Goal: Task Accomplishment & Management: Use online tool/utility

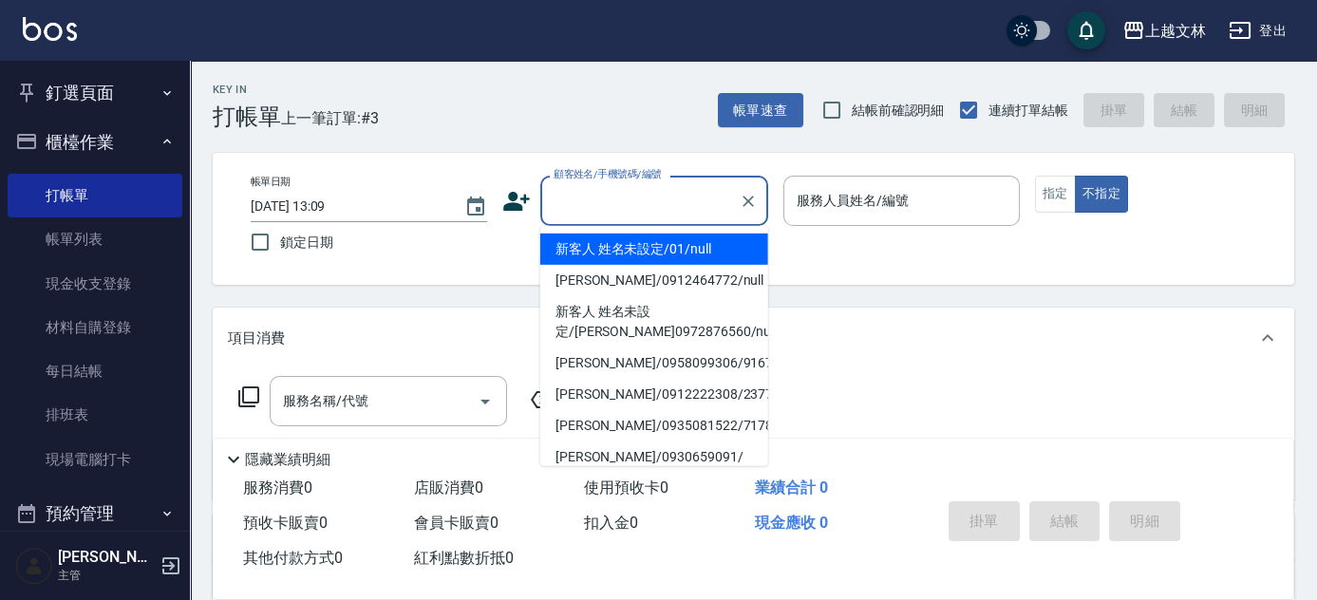
click at [658, 196] on input "顧客姓名/手機號碼/編號" at bounding box center [640, 200] width 182 height 33
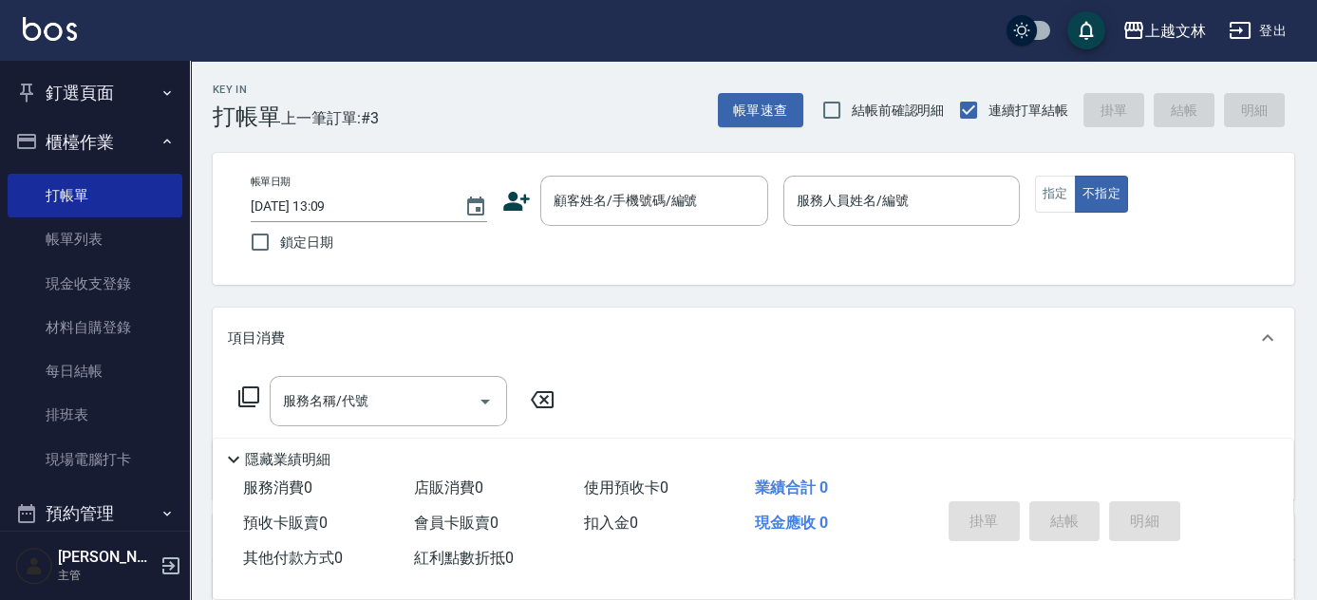
click at [867, 258] on div "帳單日期 [DATE] 13:09 鎖定日期 顧客姓名/手機號碼/編號 顧客姓名/手機號碼/編號 服務人員姓名/編號 服務人員姓名/編號 指定 不指定" at bounding box center [753, 219] width 1036 height 86
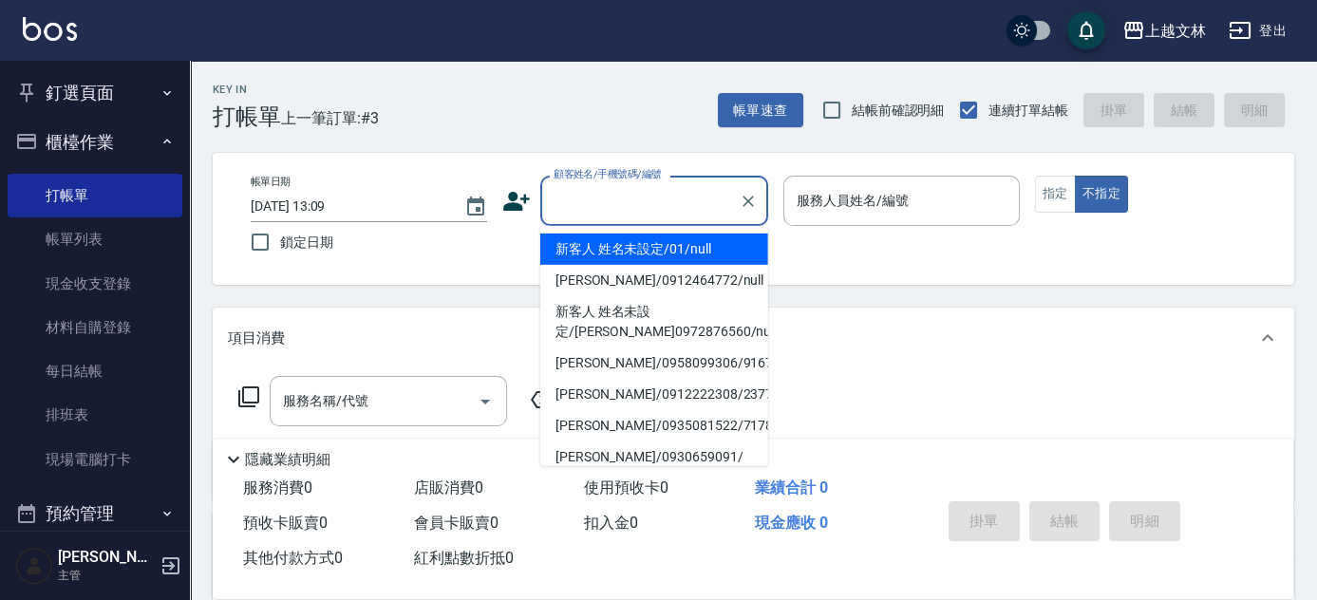
click at [653, 200] on input "顧客姓名/手機號碼/編號" at bounding box center [640, 200] width 182 height 33
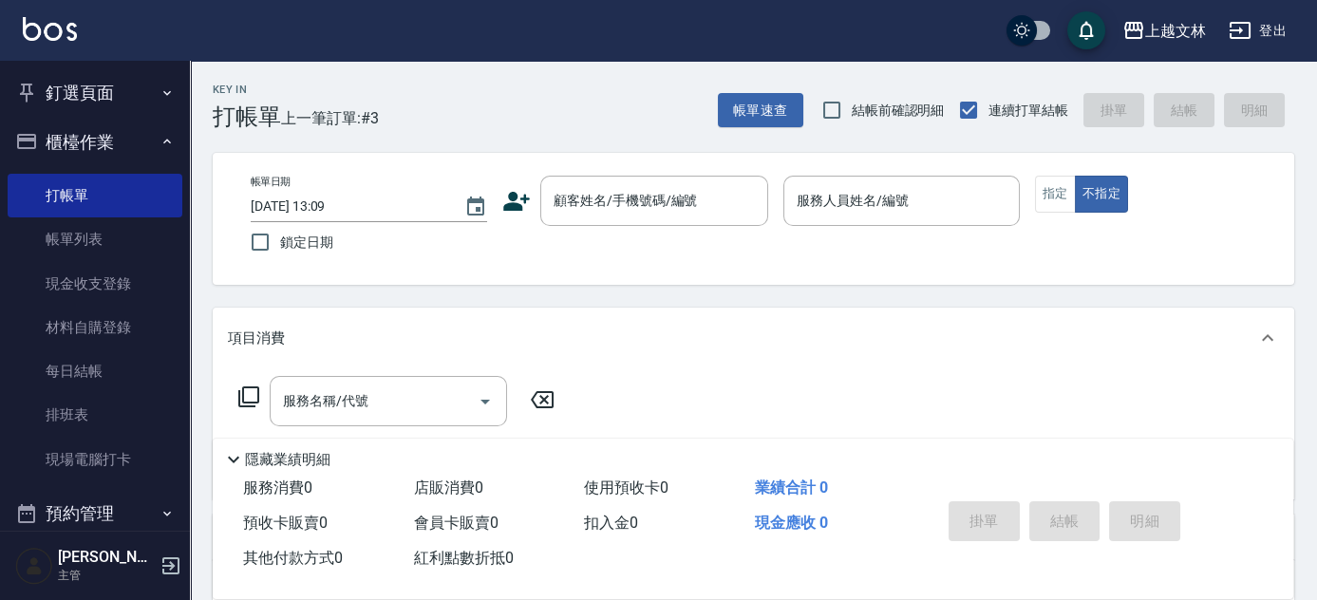
click at [972, 406] on div "服務名稱/代號 服務名稱/代號" at bounding box center [753, 433] width 1081 height 131
click at [551, 186] on input "顧客姓名/手機號碼/編號" at bounding box center [640, 200] width 182 height 33
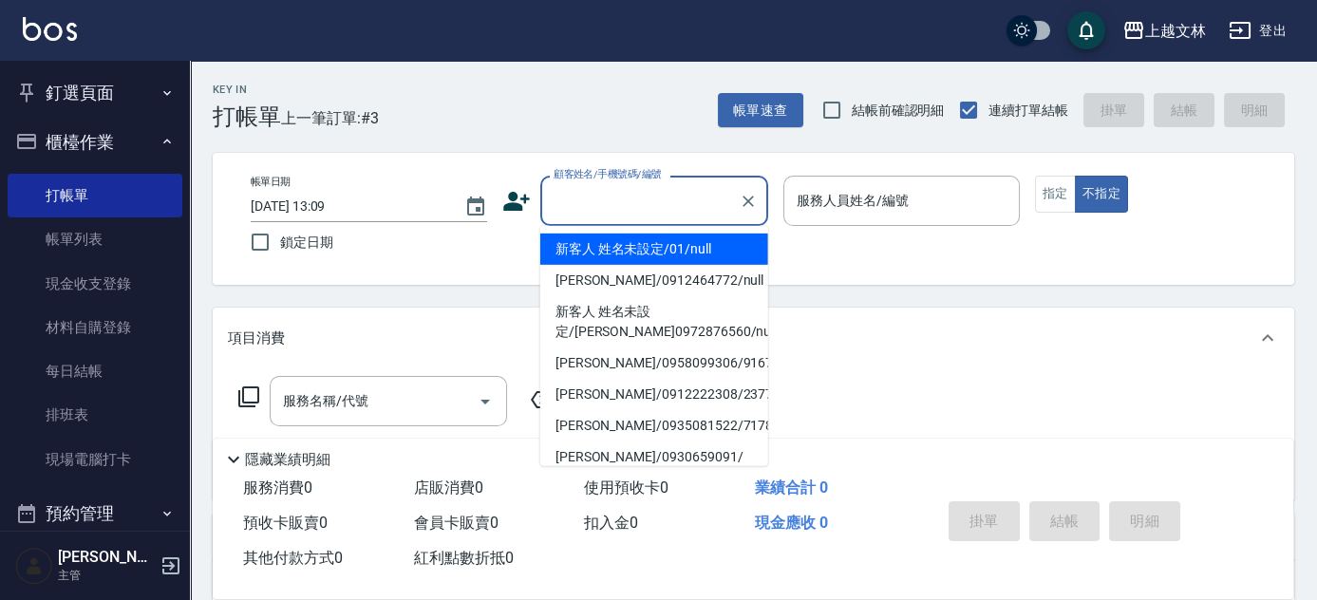
click at [577, 248] on li "新客人 姓名未設定/01/null" at bounding box center [654, 249] width 228 height 31
type input "新客人 姓名未設定/01/null"
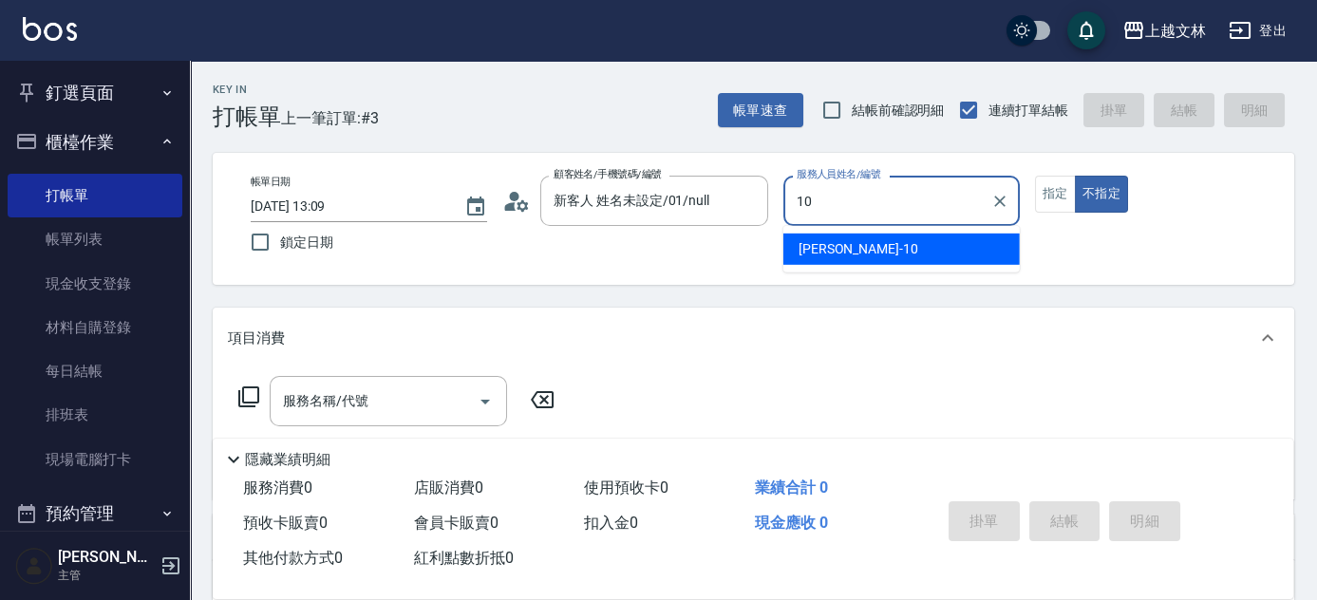
click at [812, 242] on span "[PERSON_NAME] -10" at bounding box center [858, 249] width 120 height 20
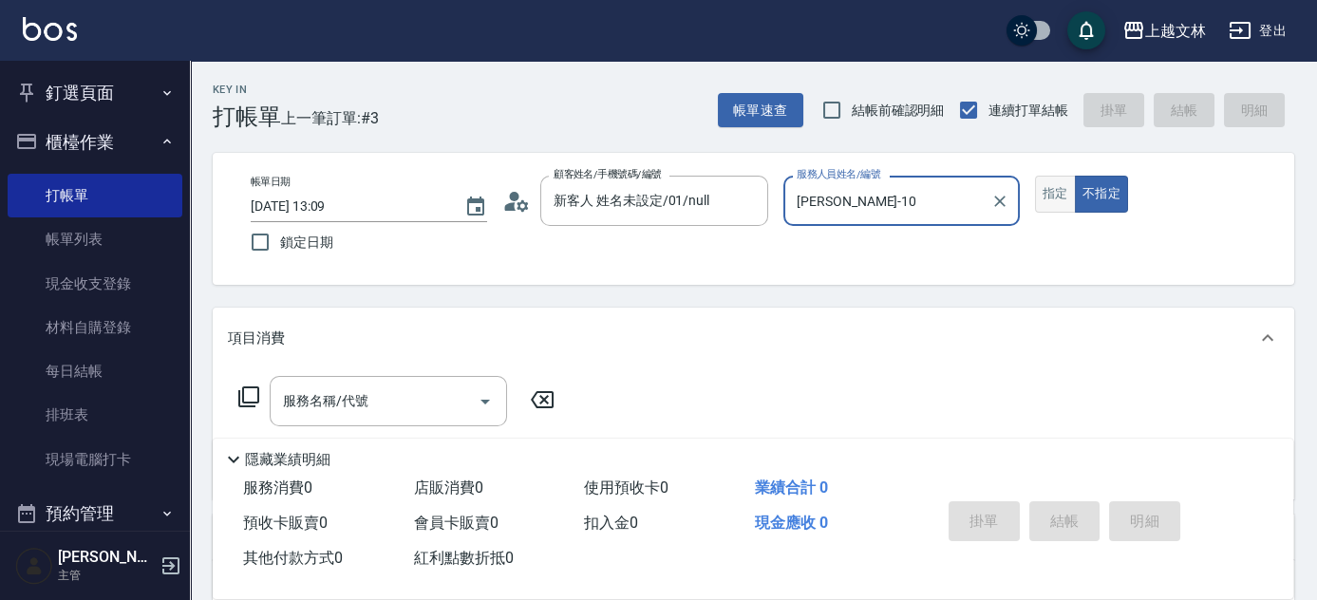
type input "[PERSON_NAME]-10"
click at [1056, 202] on button "指定" at bounding box center [1055, 194] width 41 height 37
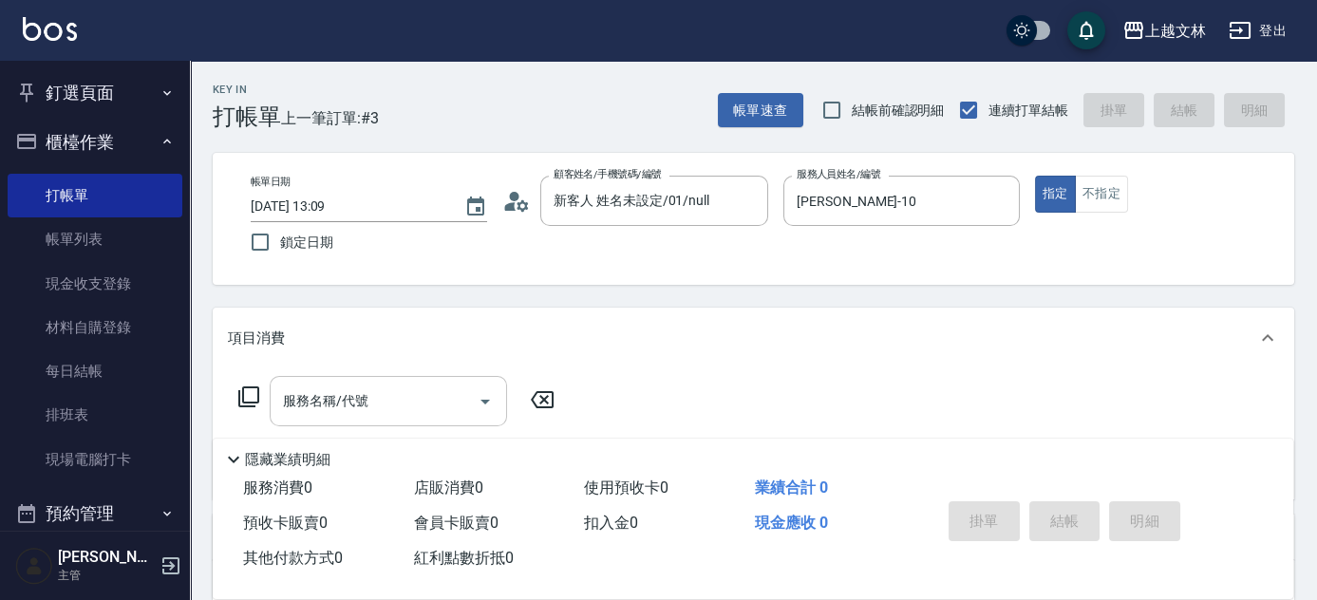
click at [379, 422] on div "服務名稱/代號" at bounding box center [388, 401] width 237 height 50
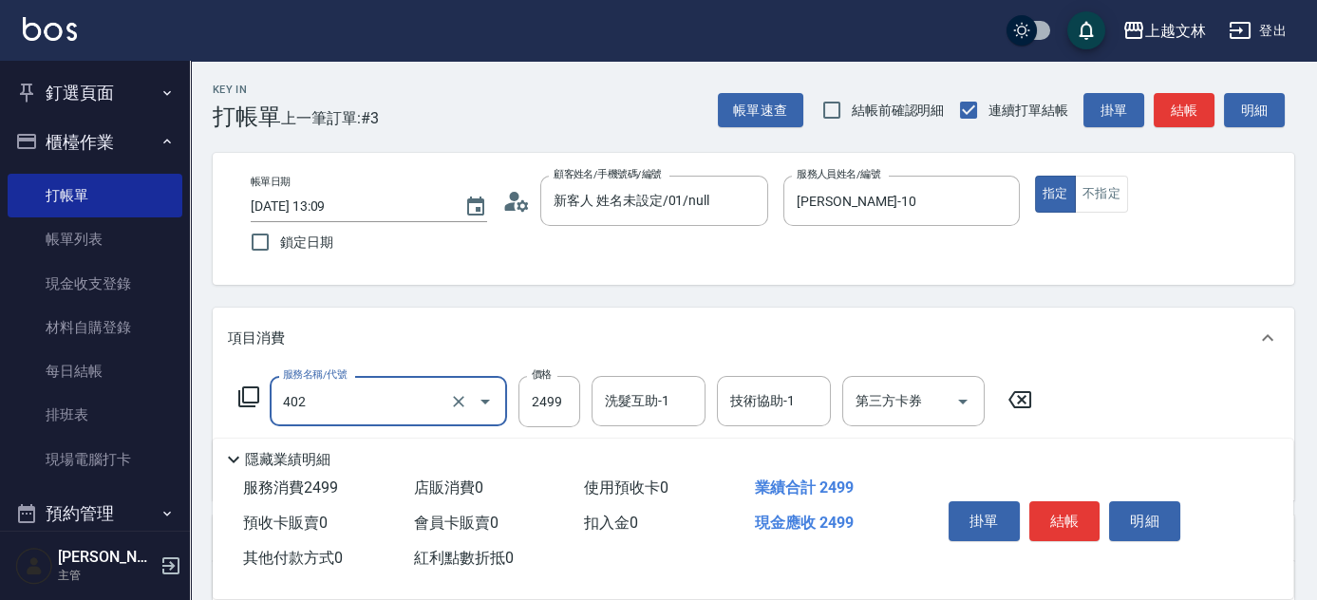
type input "嚴選染髮(402)"
type input "2500"
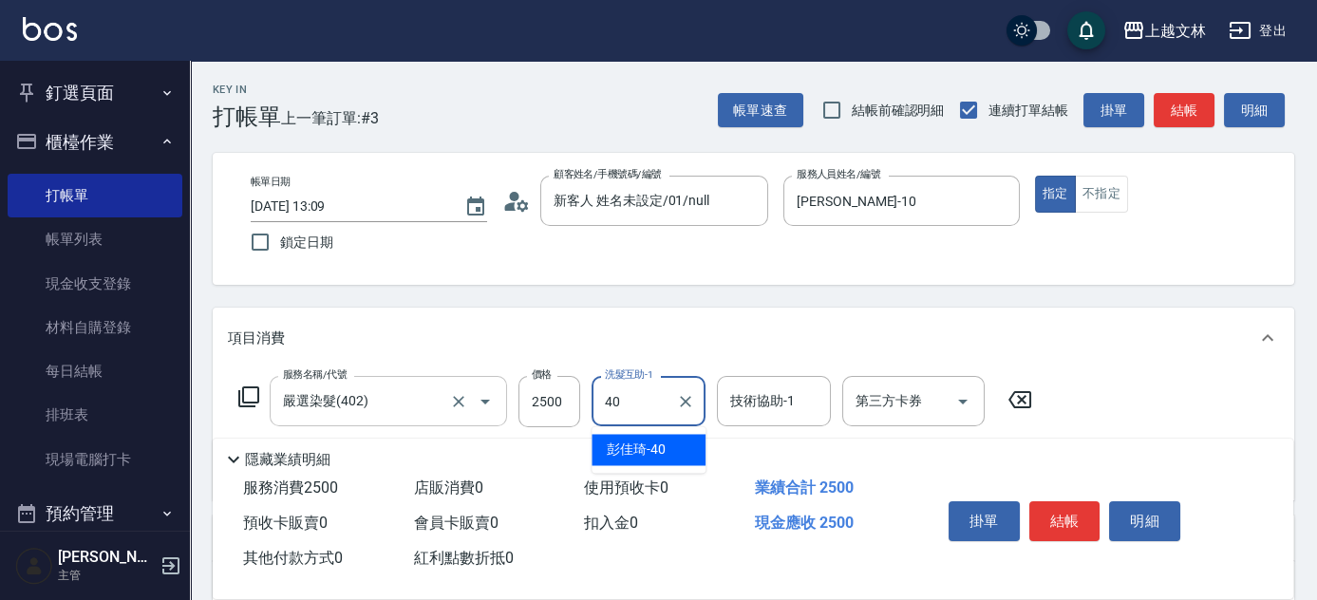
type input "彭佳琦-40"
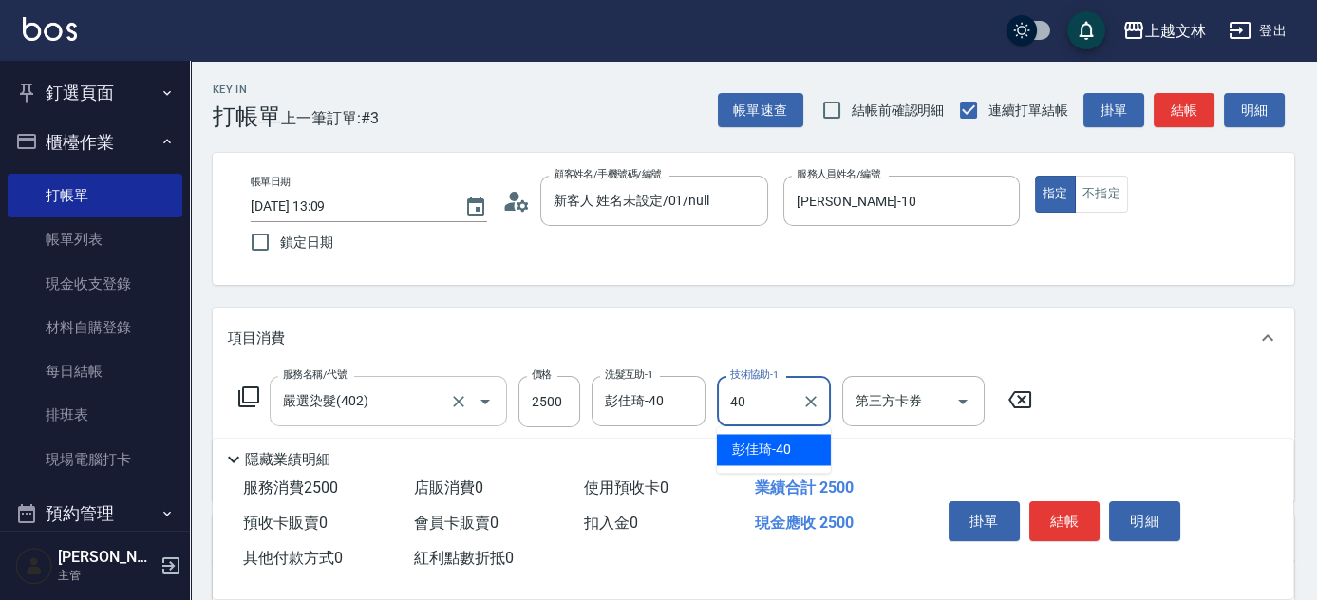
type input "彭佳琦-40"
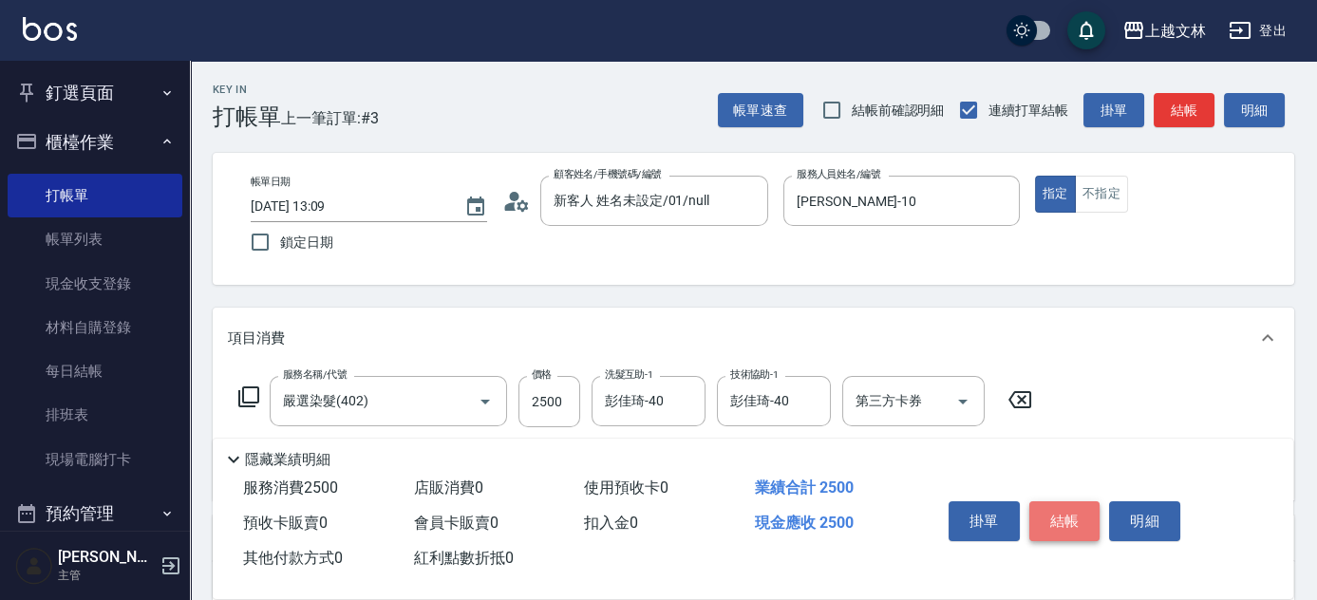
click at [1054, 522] on button "結帳" at bounding box center [1064, 521] width 71 height 40
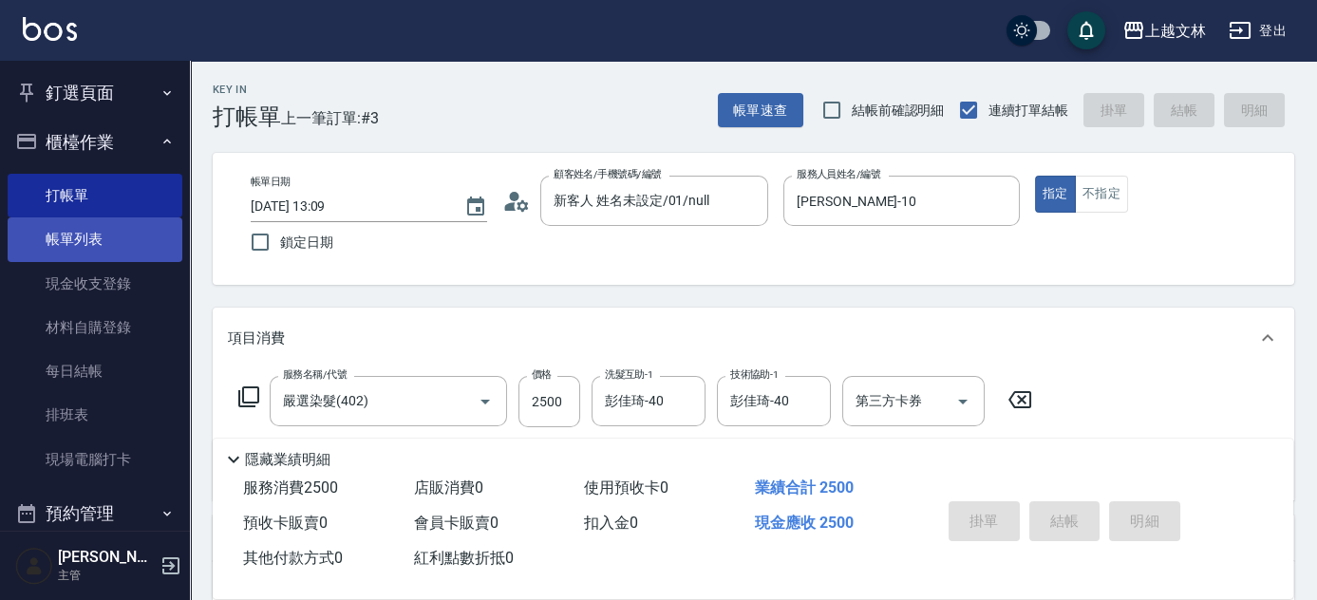
type input "[DATE] 14:08"
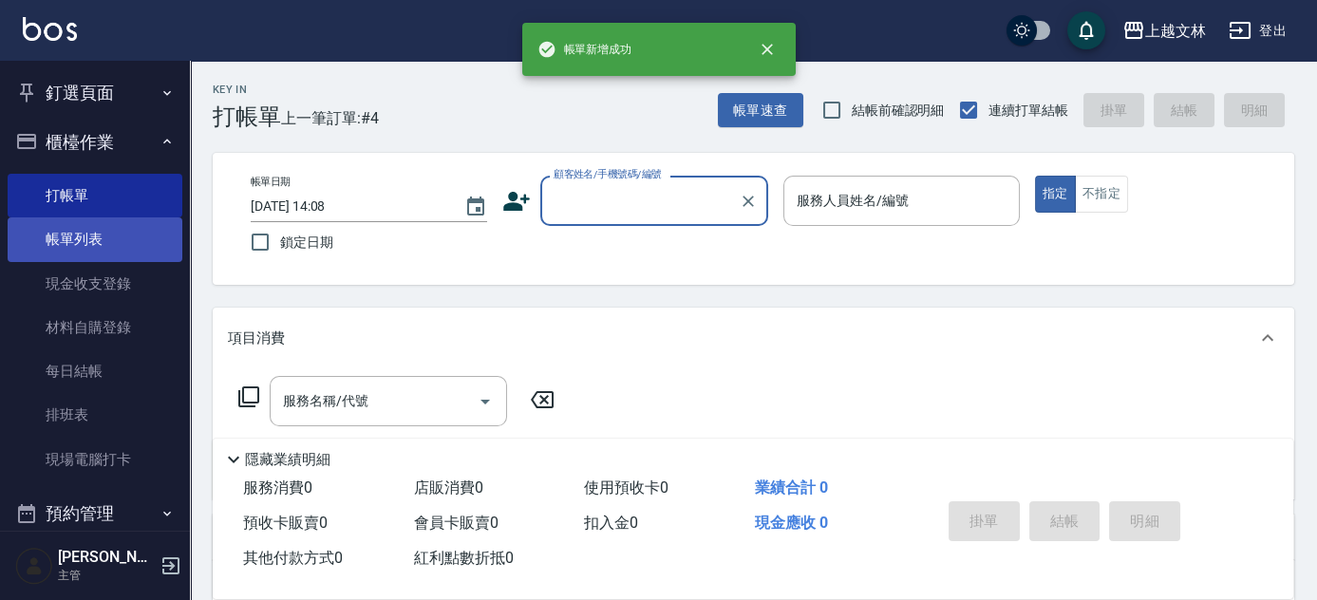
click at [44, 241] on link "帳單列表" at bounding box center [95, 239] width 175 height 44
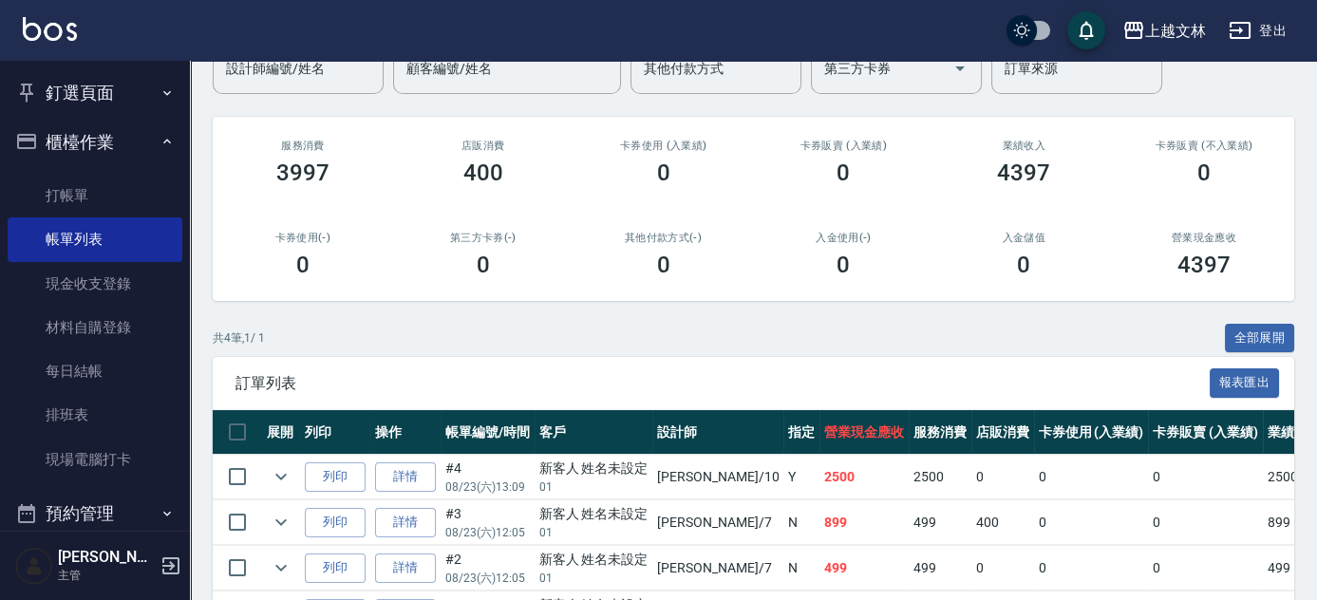
scroll to position [180, 0]
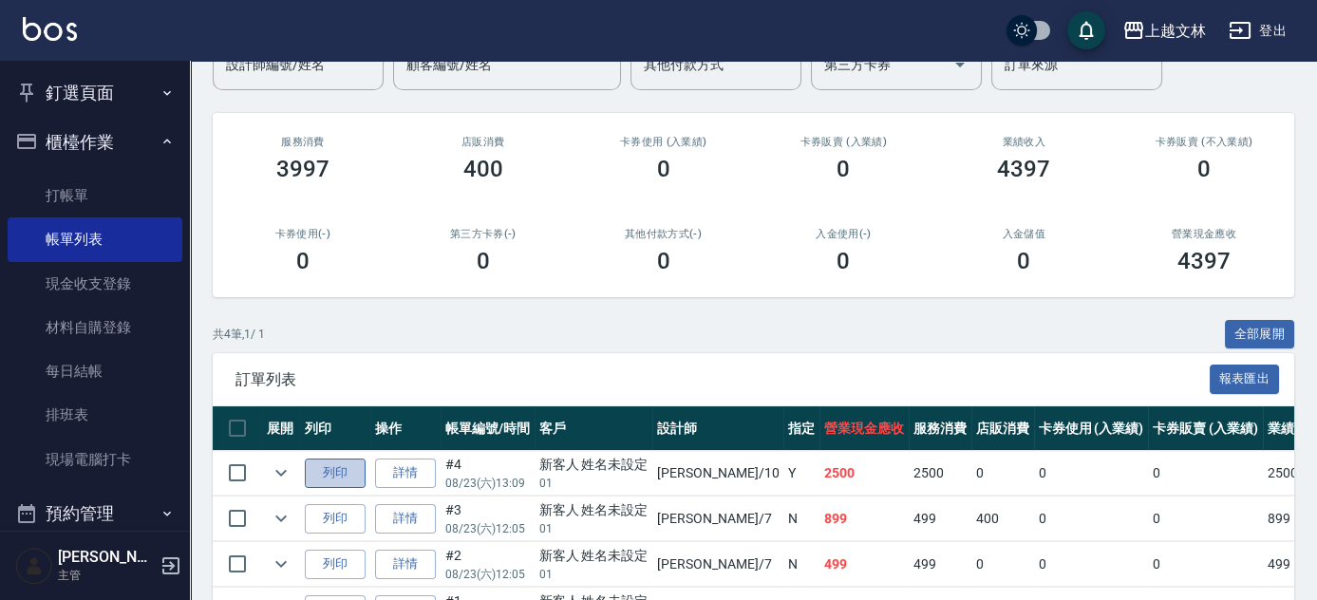
click at [336, 467] on button "列印" at bounding box center [335, 472] width 61 height 29
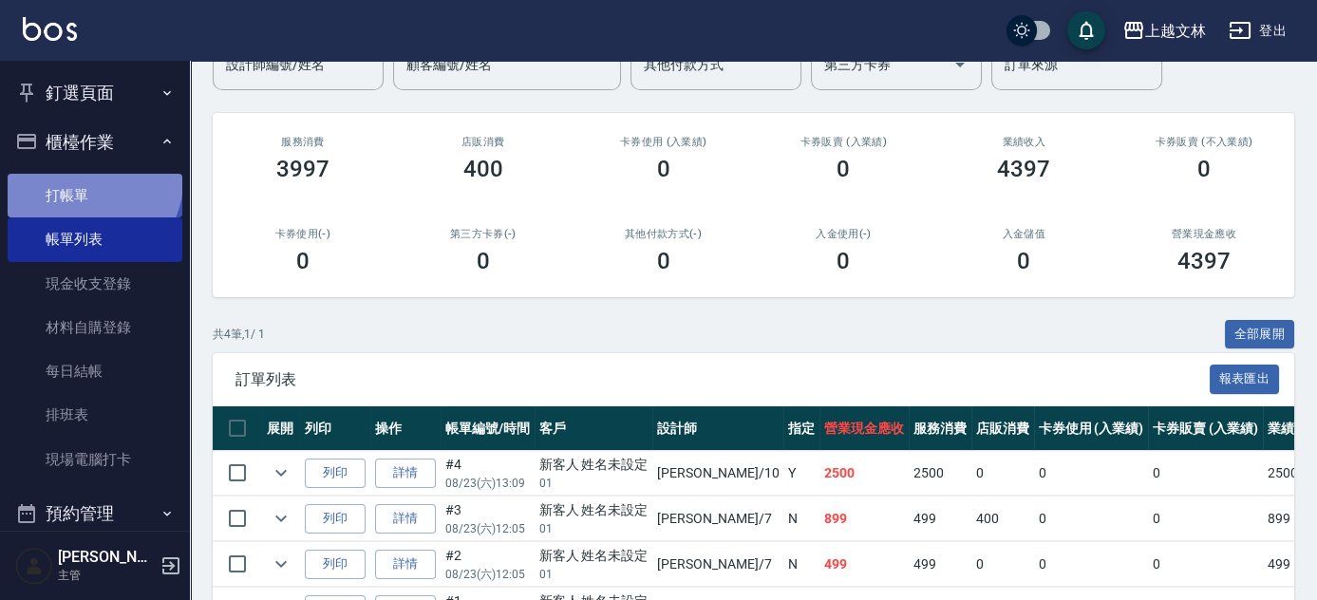
click at [91, 181] on link "打帳單" at bounding box center [95, 196] width 175 height 44
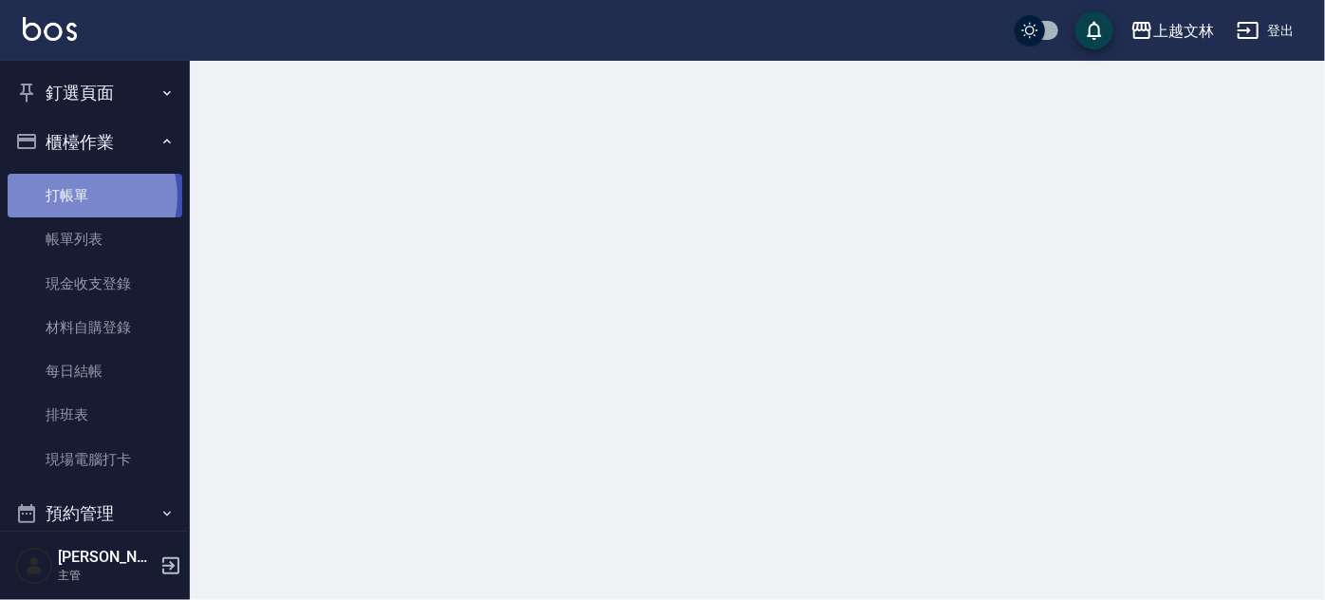
click at [81, 196] on link "打帳單" at bounding box center [95, 196] width 175 height 44
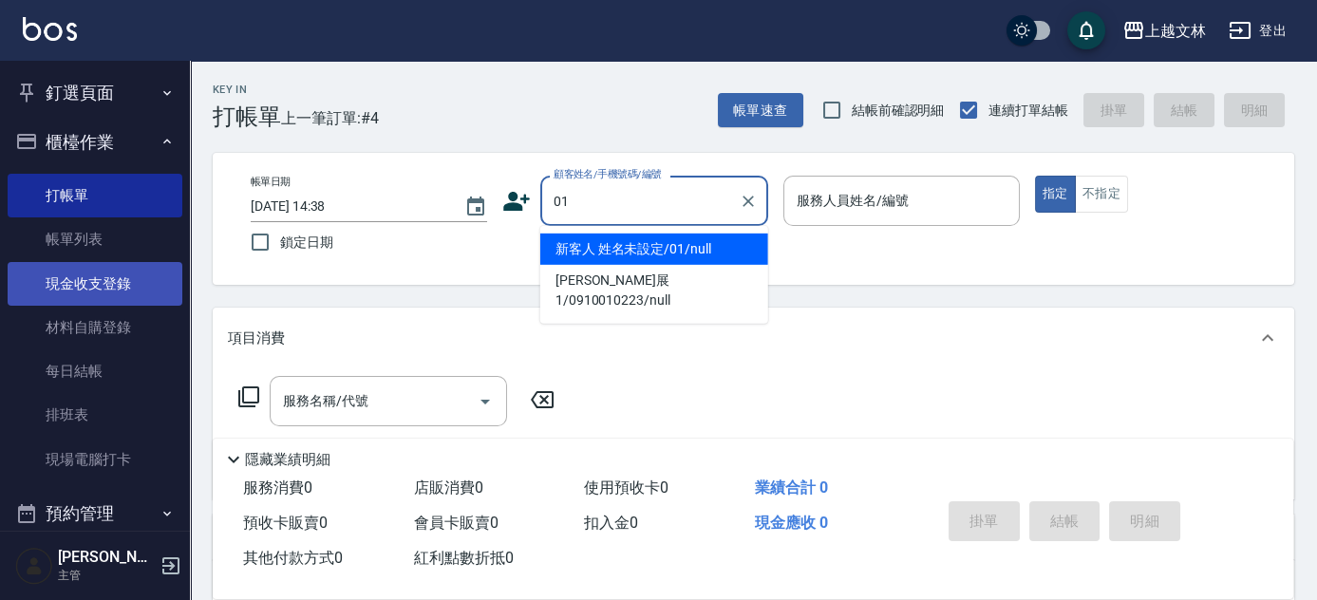
type input "新客人 姓名未設定/01/null"
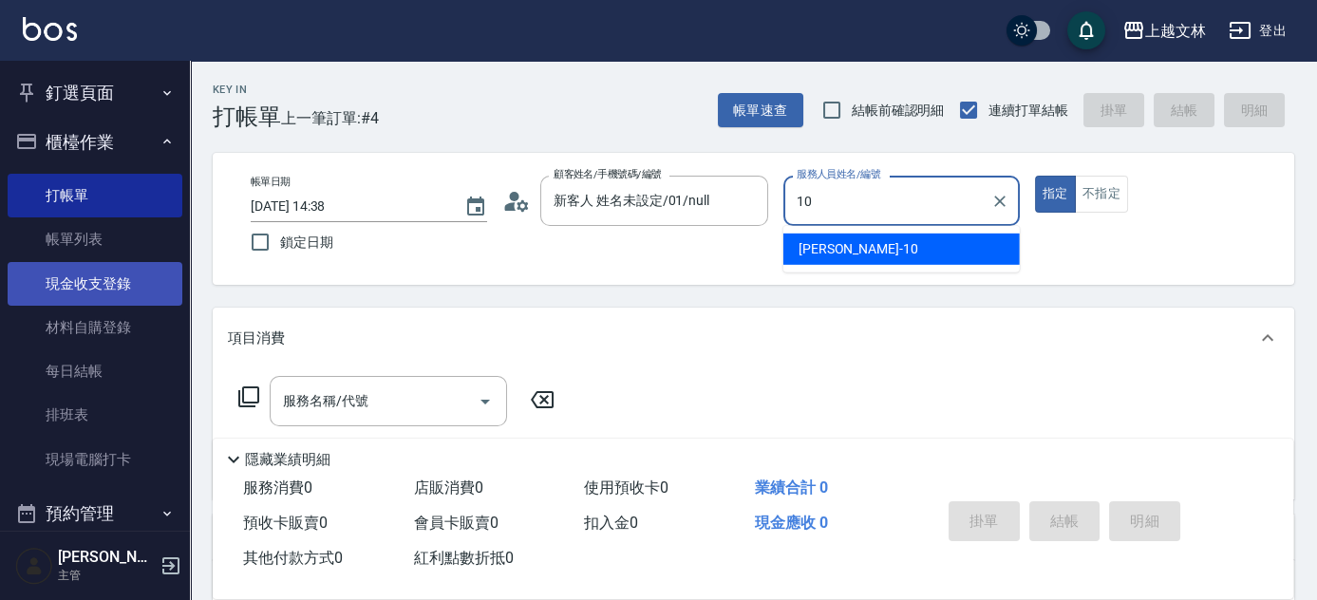
type input "[PERSON_NAME]-10"
type button "true"
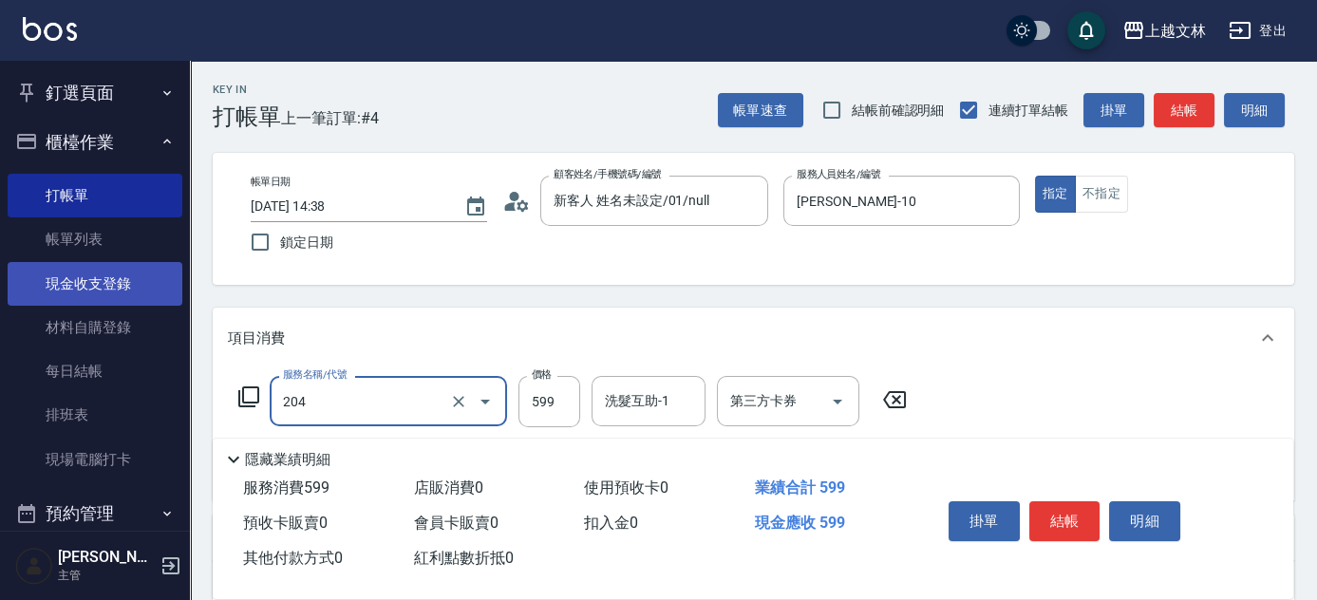
type input "A級洗+剪(204)"
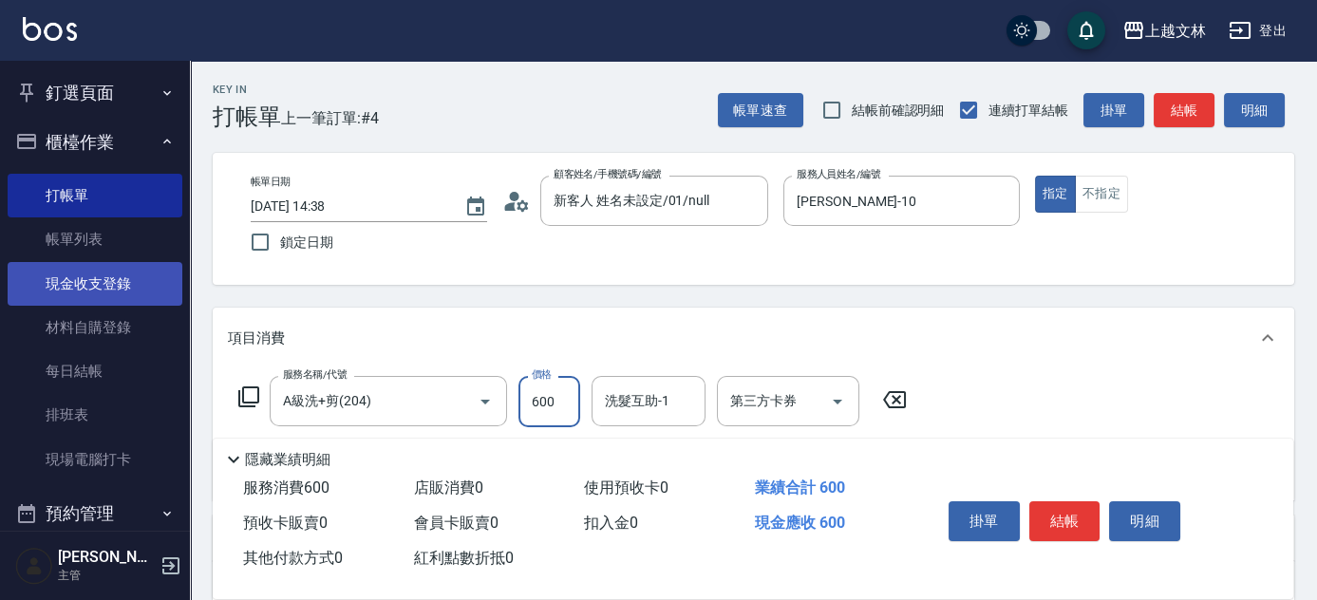
type input "600"
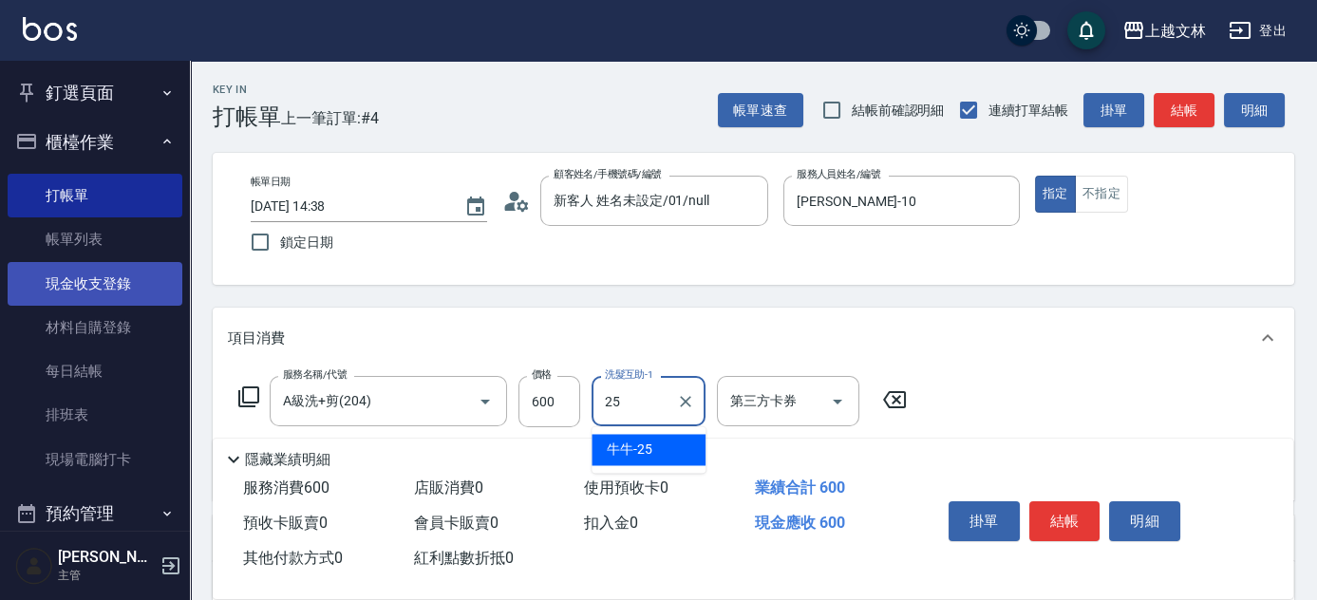
type input "牛牛-25"
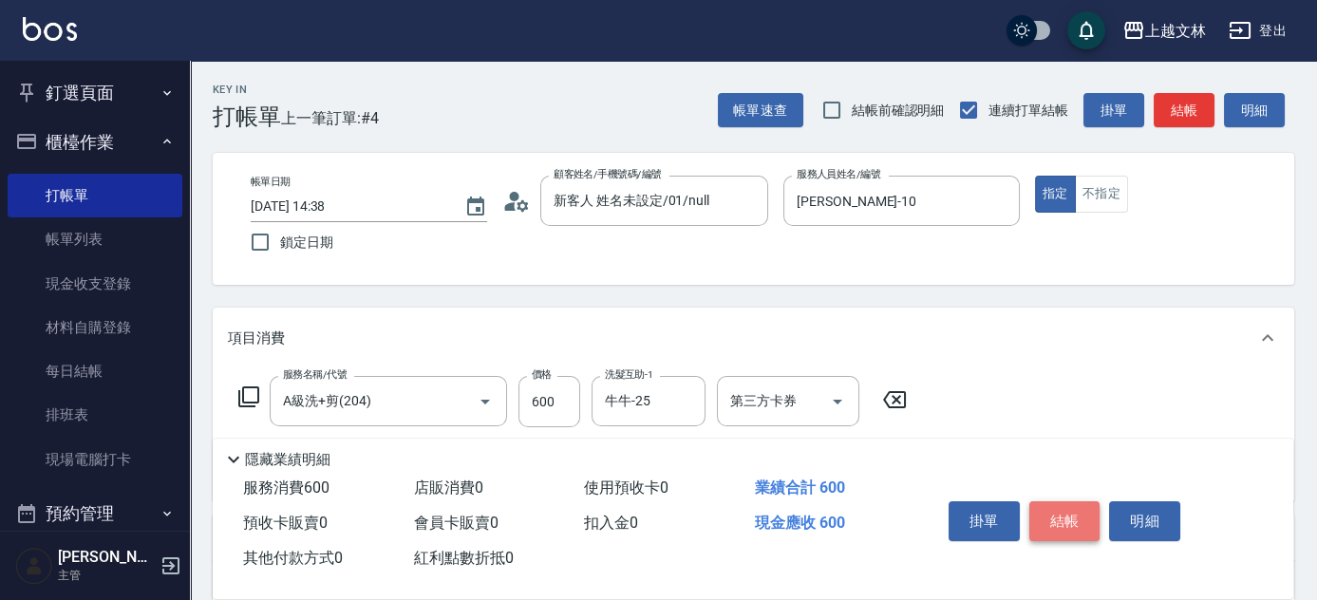
click at [1071, 514] on button "結帳" at bounding box center [1064, 521] width 71 height 40
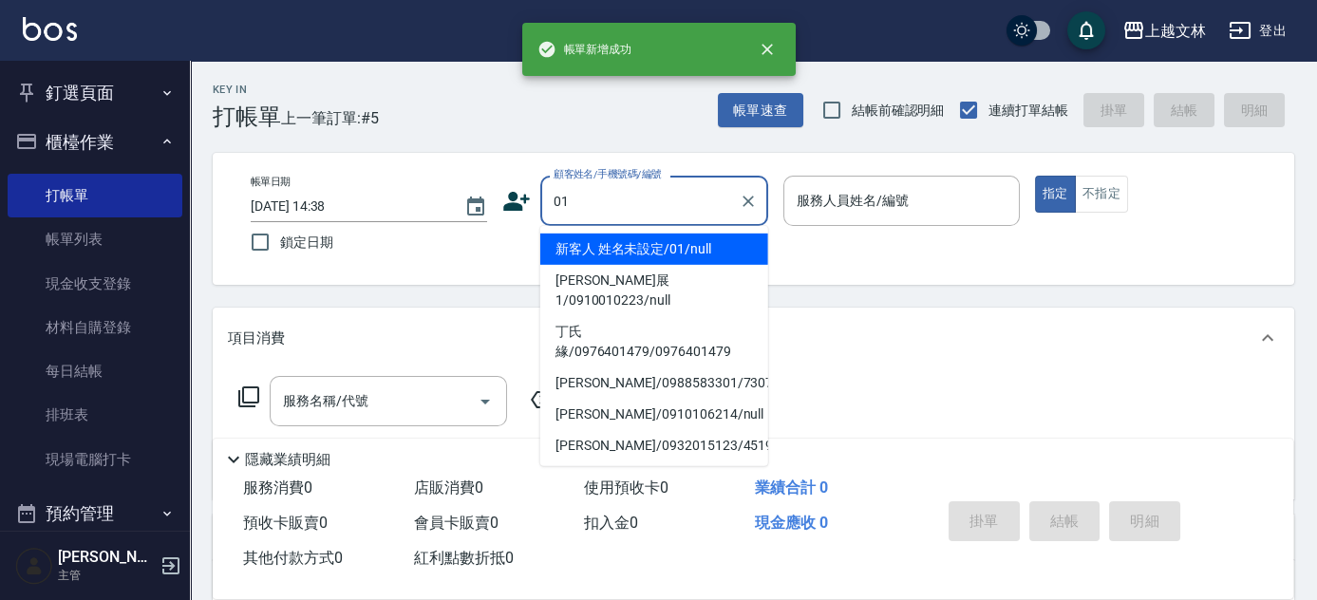
type input "新客人 姓名未設定/01/null"
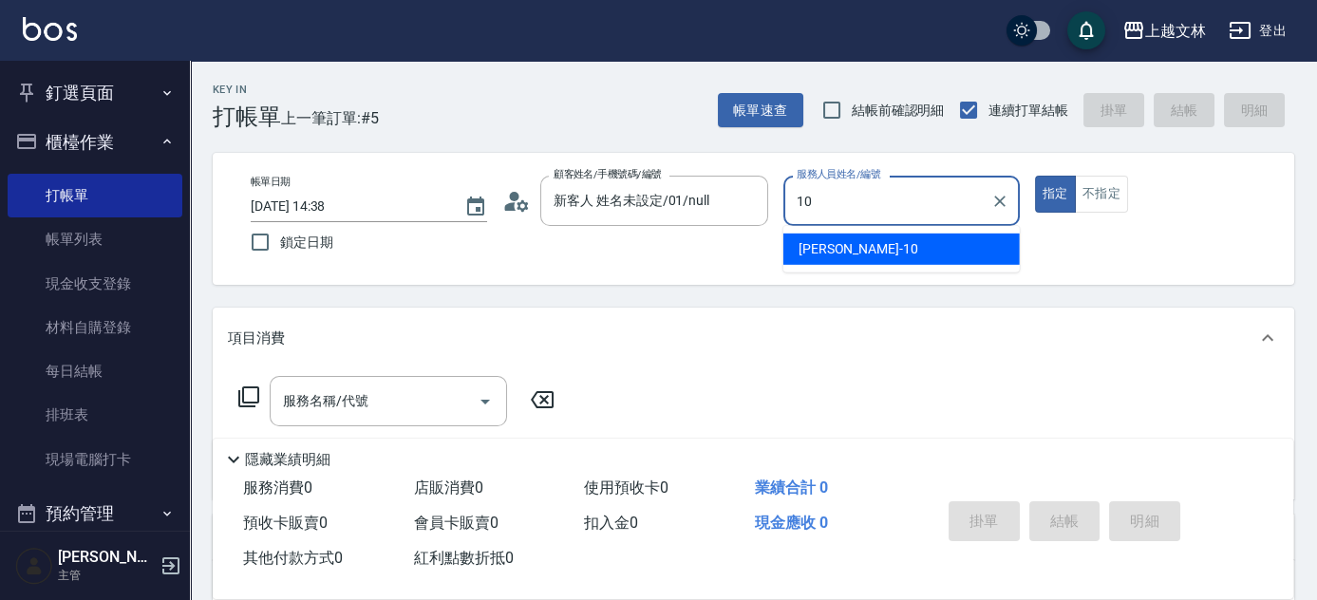
type input "[PERSON_NAME]-10"
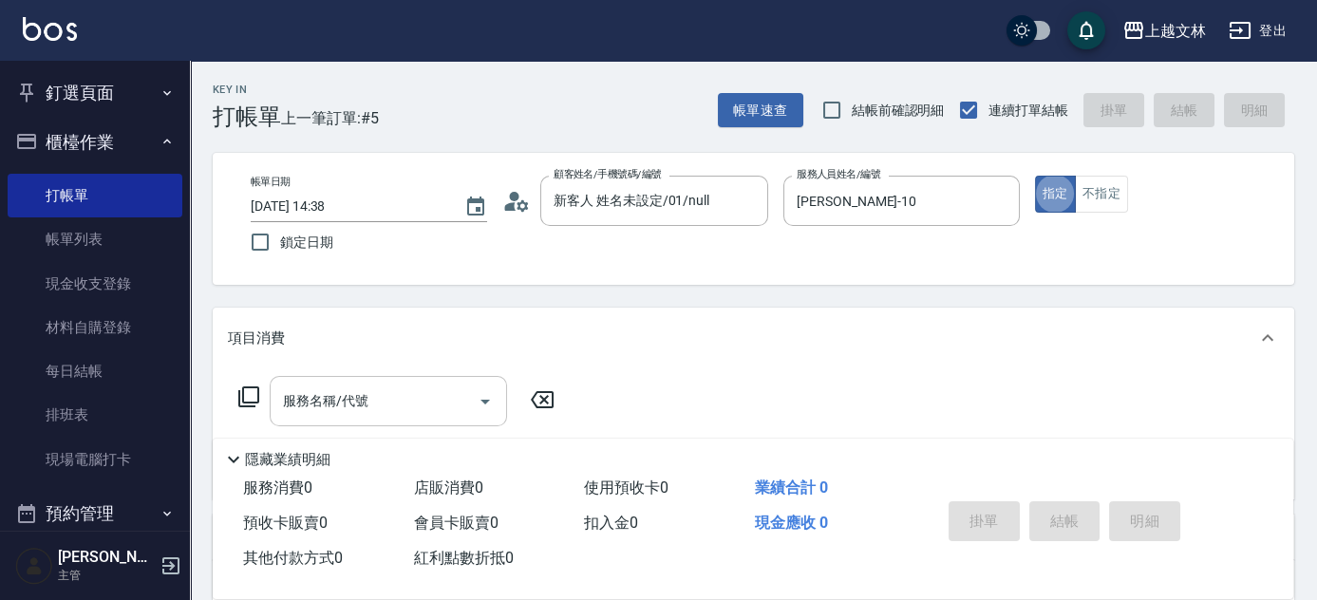
click at [294, 410] on input "服務名稱/代號" at bounding box center [374, 400] width 192 height 33
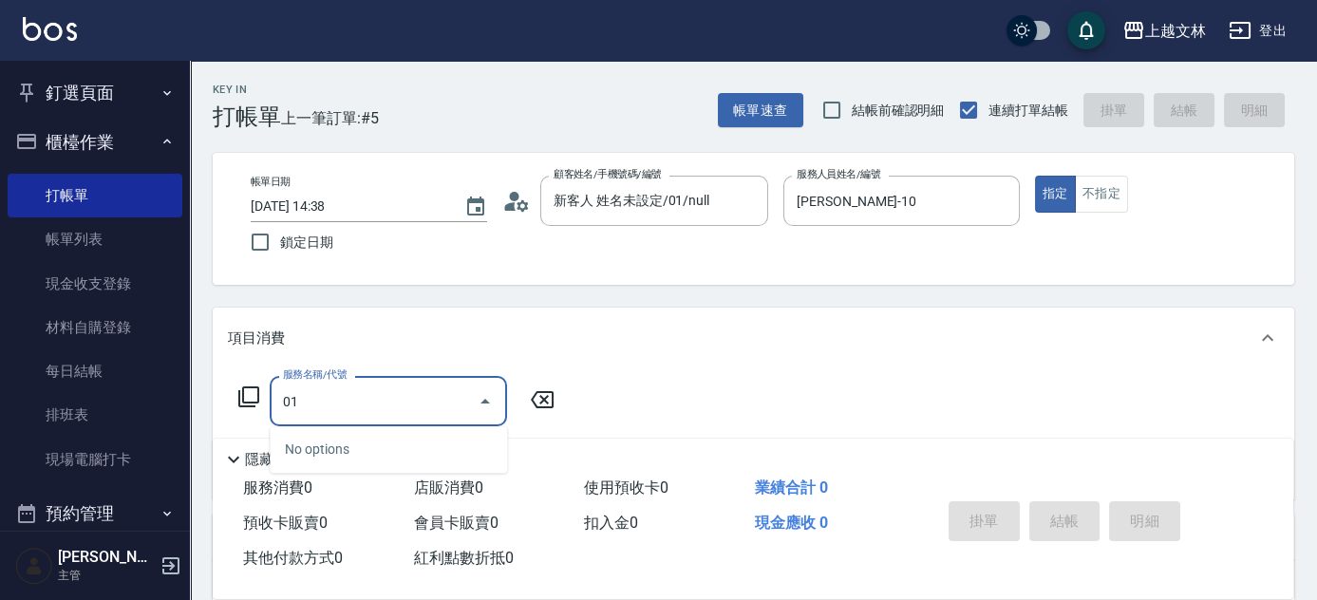
type input "0"
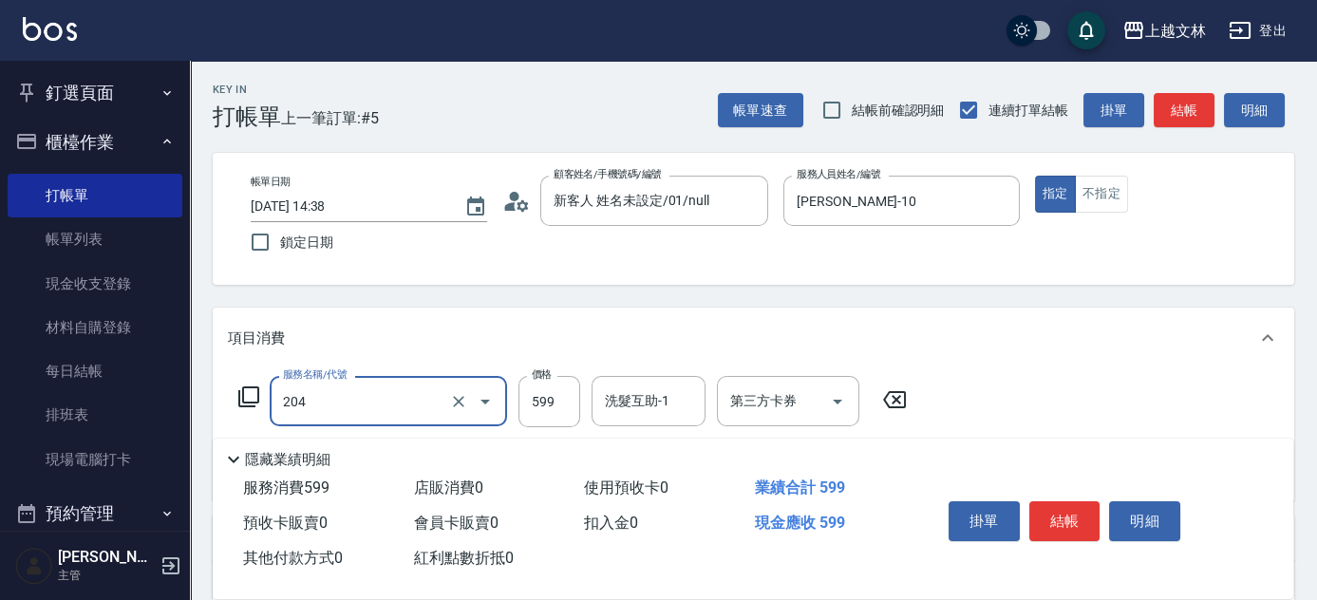
type input "A級洗+剪(204)"
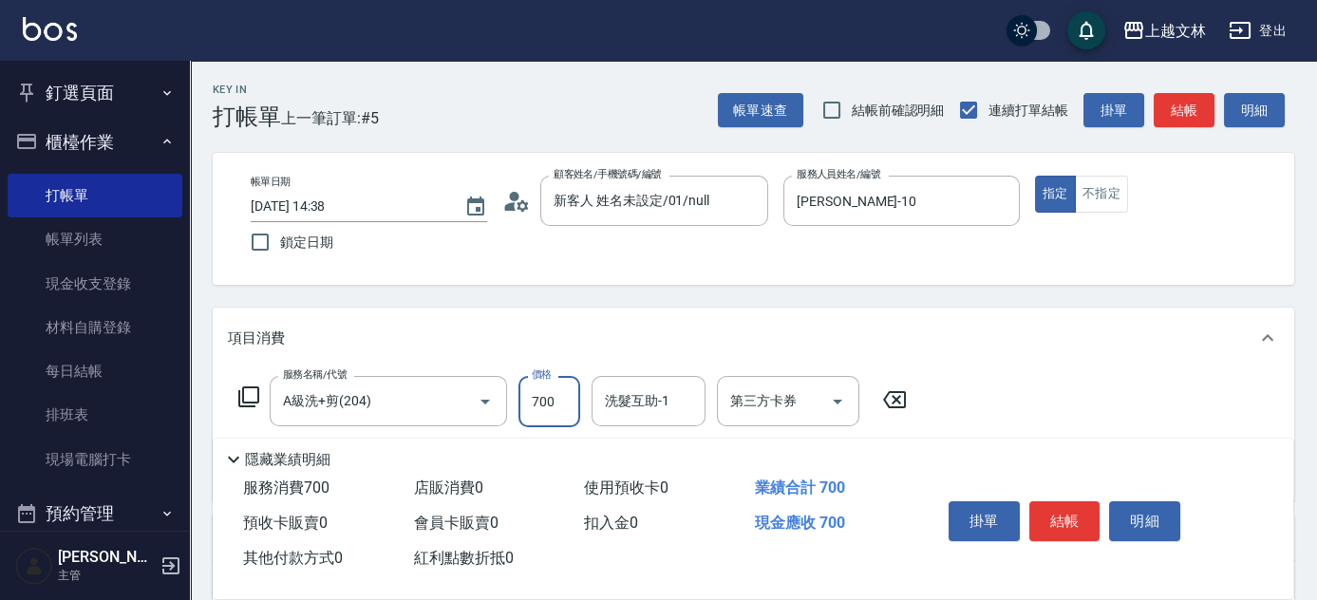
type input "700"
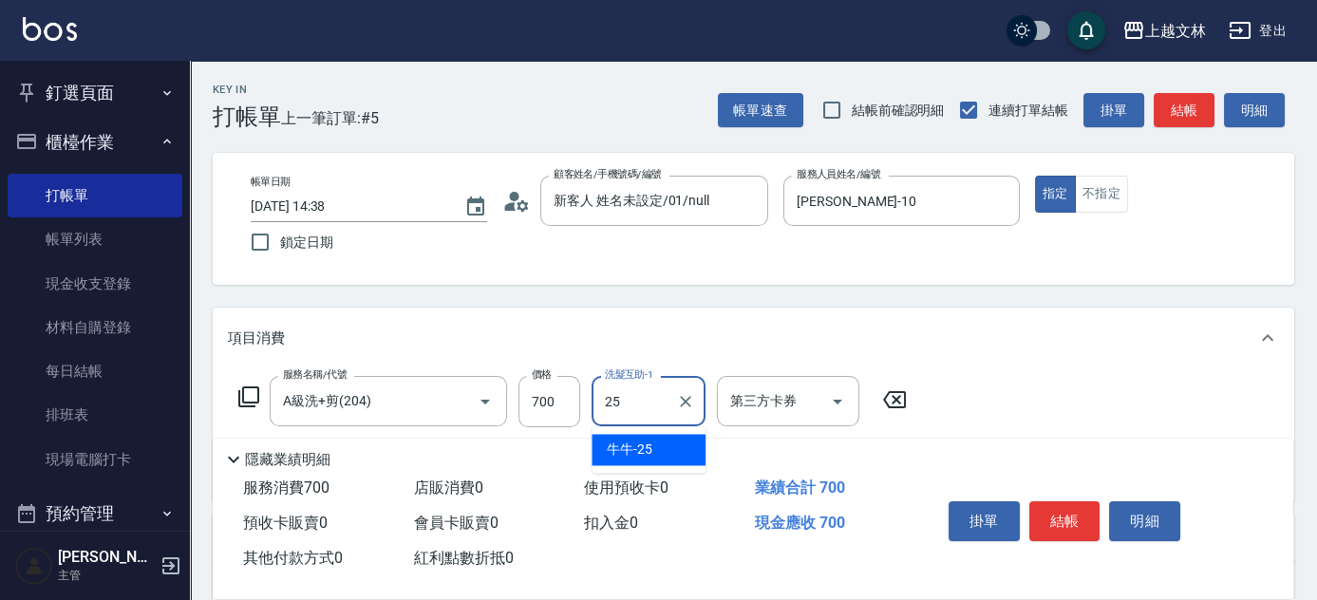
type input "牛牛-25"
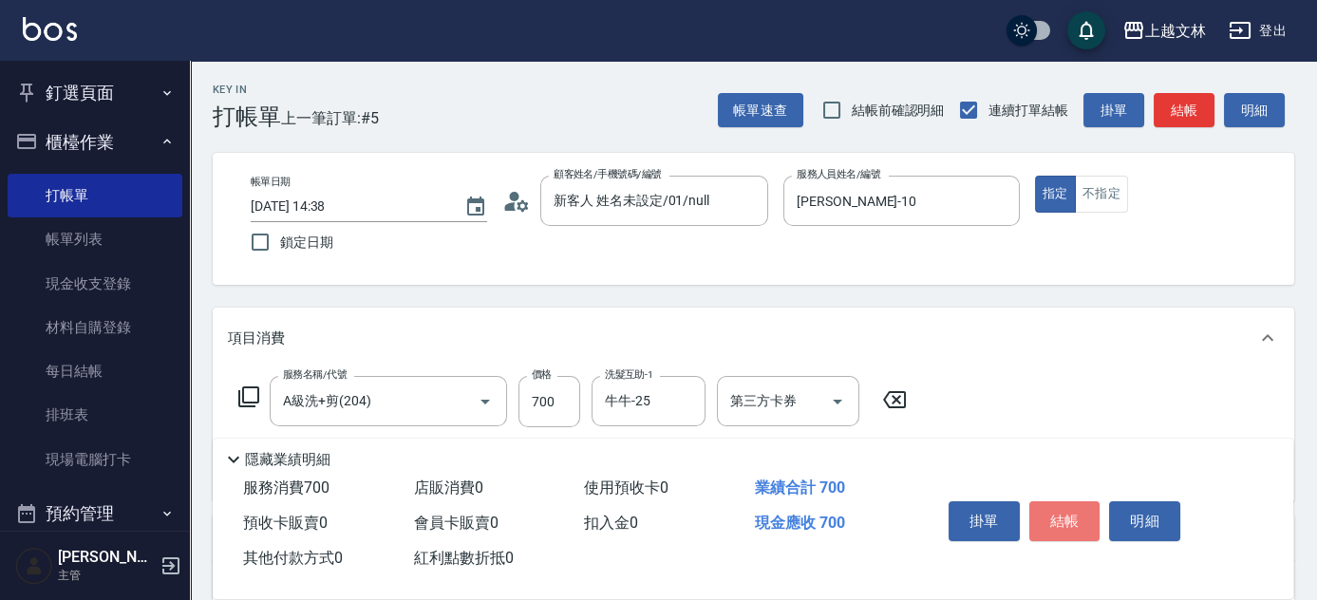
drag, startPoint x: 1074, startPoint y: 510, endPoint x: 1083, endPoint y: 515, distance: 11.1
click at [1076, 513] on button "結帳" at bounding box center [1064, 521] width 71 height 40
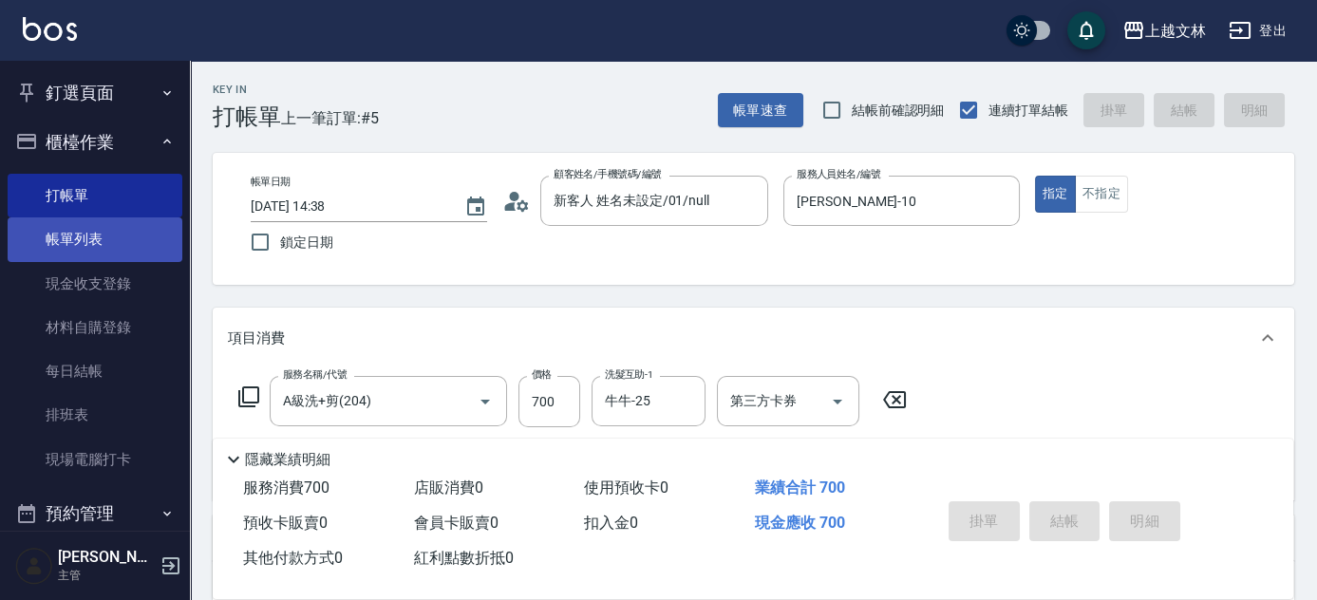
type input "[DATE] 14:39"
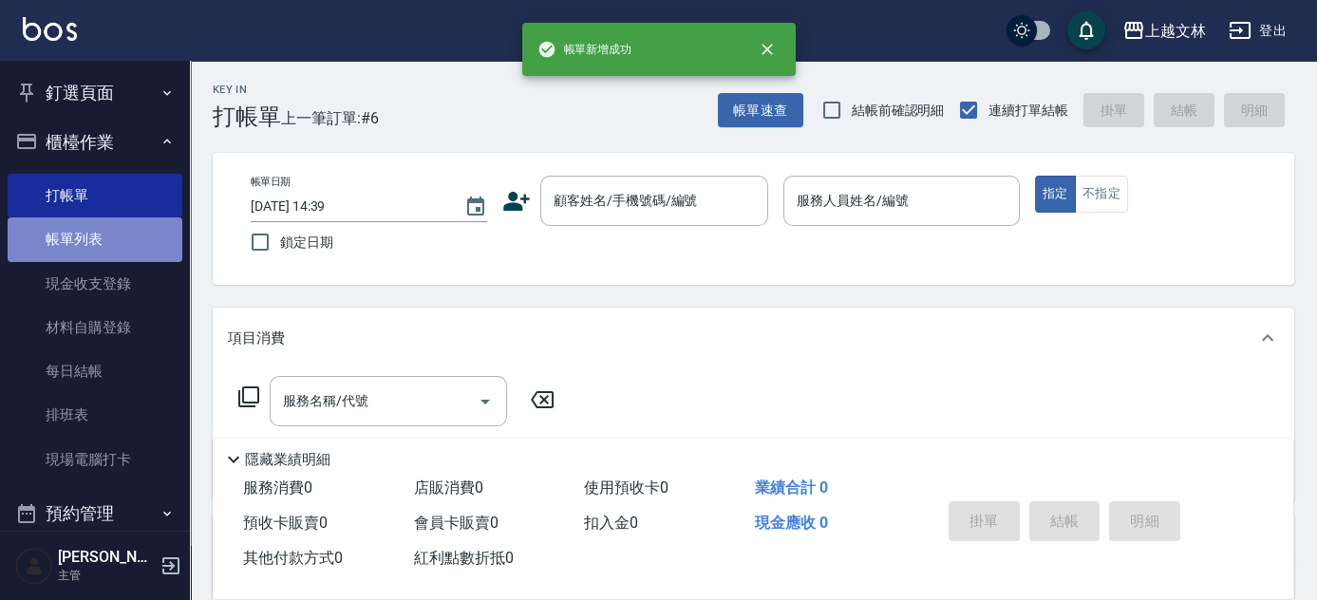
click at [138, 237] on link "帳單列表" at bounding box center [95, 239] width 175 height 44
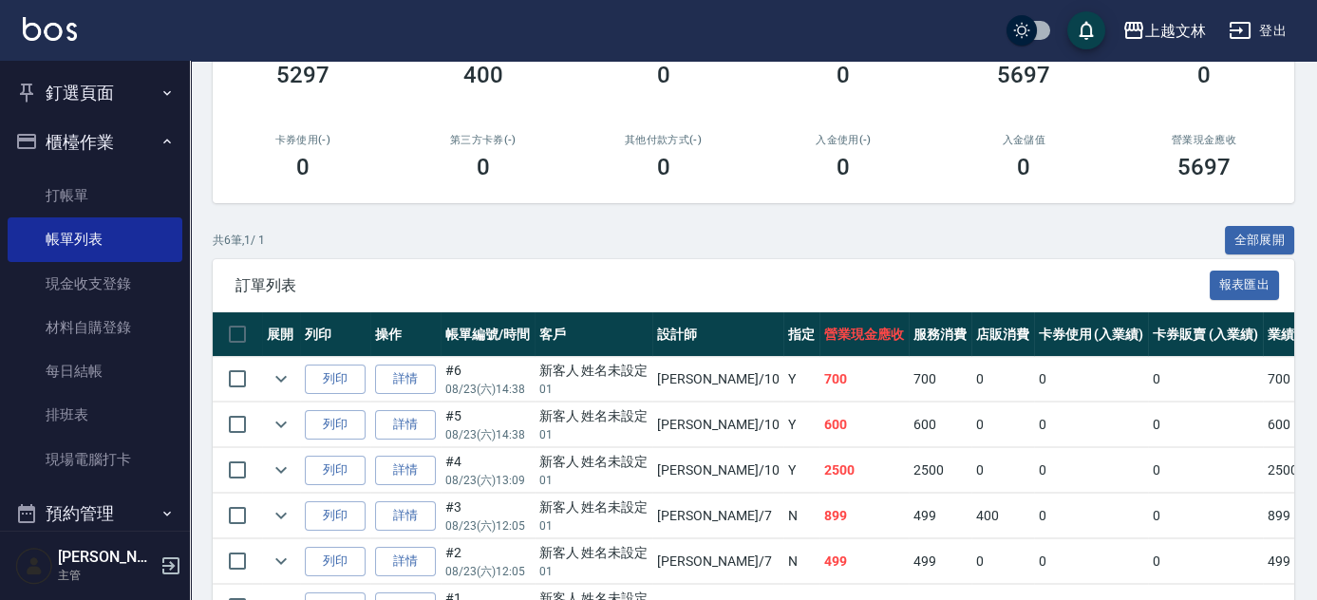
scroll to position [285, 0]
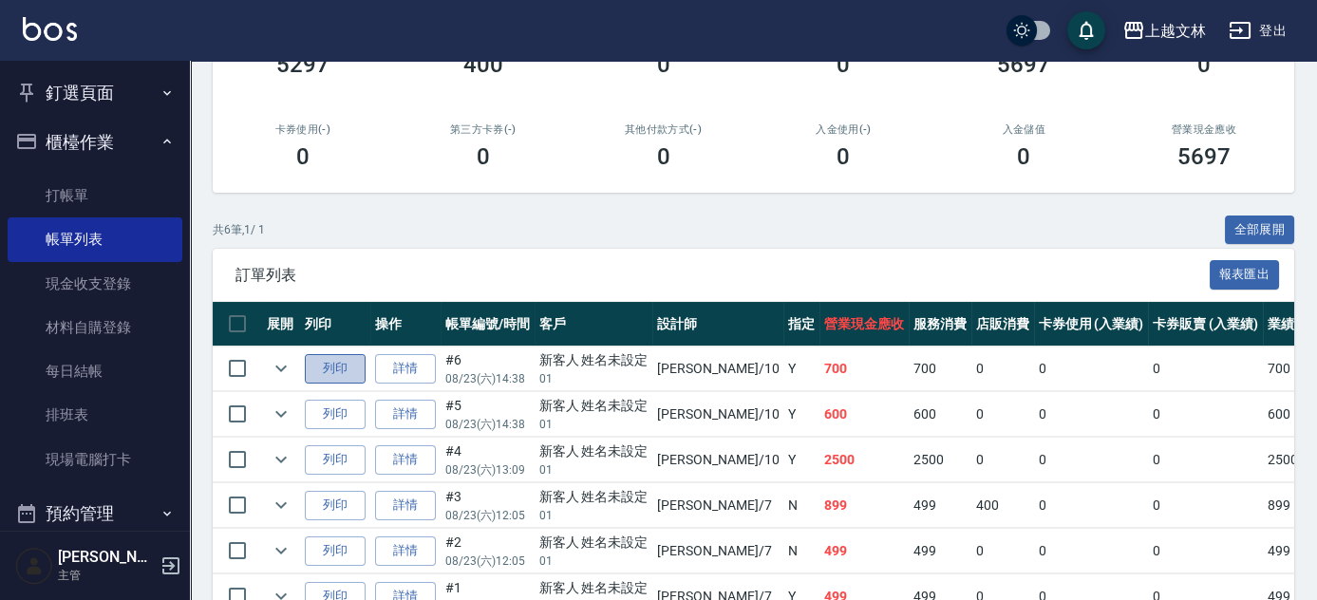
click at [319, 368] on button "列印" at bounding box center [335, 368] width 61 height 29
click at [331, 413] on button "列印" at bounding box center [335, 414] width 61 height 29
